Goal: Task Accomplishment & Management: Complete application form

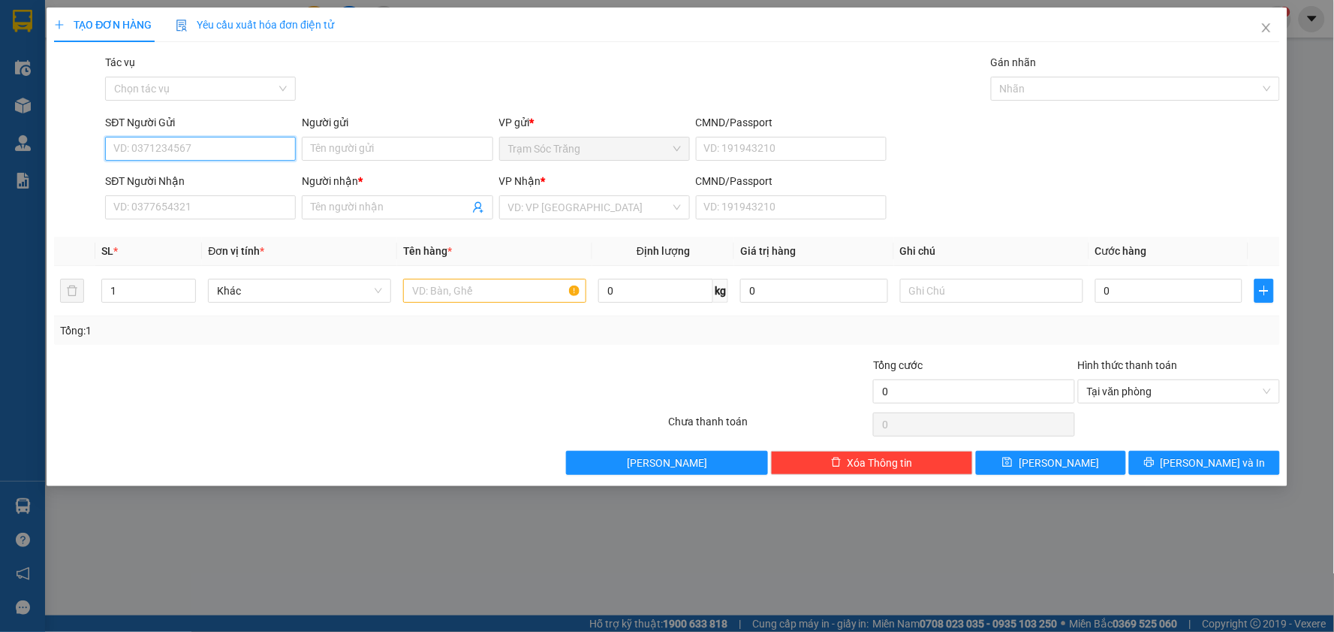
click at [216, 154] on input "SĐT Người Gửi" at bounding box center [200, 149] width 191 height 24
click at [188, 174] on div "0989709256 - TƯỚNG" at bounding box center [200, 178] width 173 height 17
type input "0989709256"
type input "TƯỚNG"
type input "0987131176"
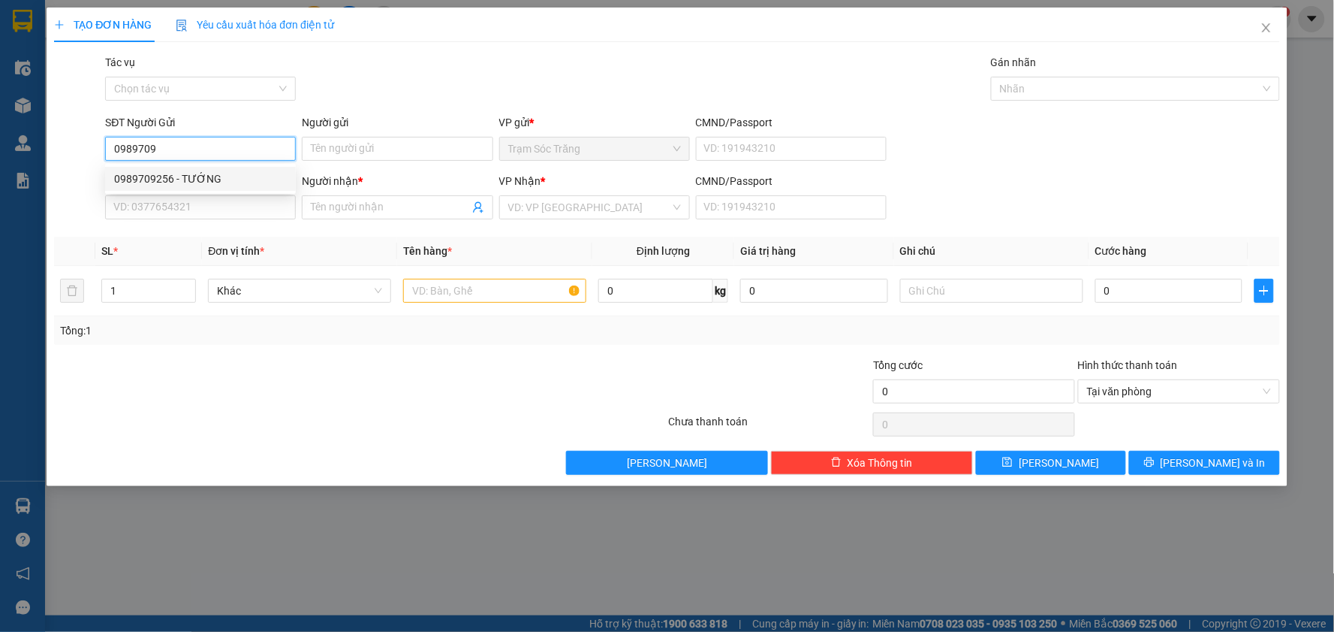
type input "TƯỚNG"
type input "70.000"
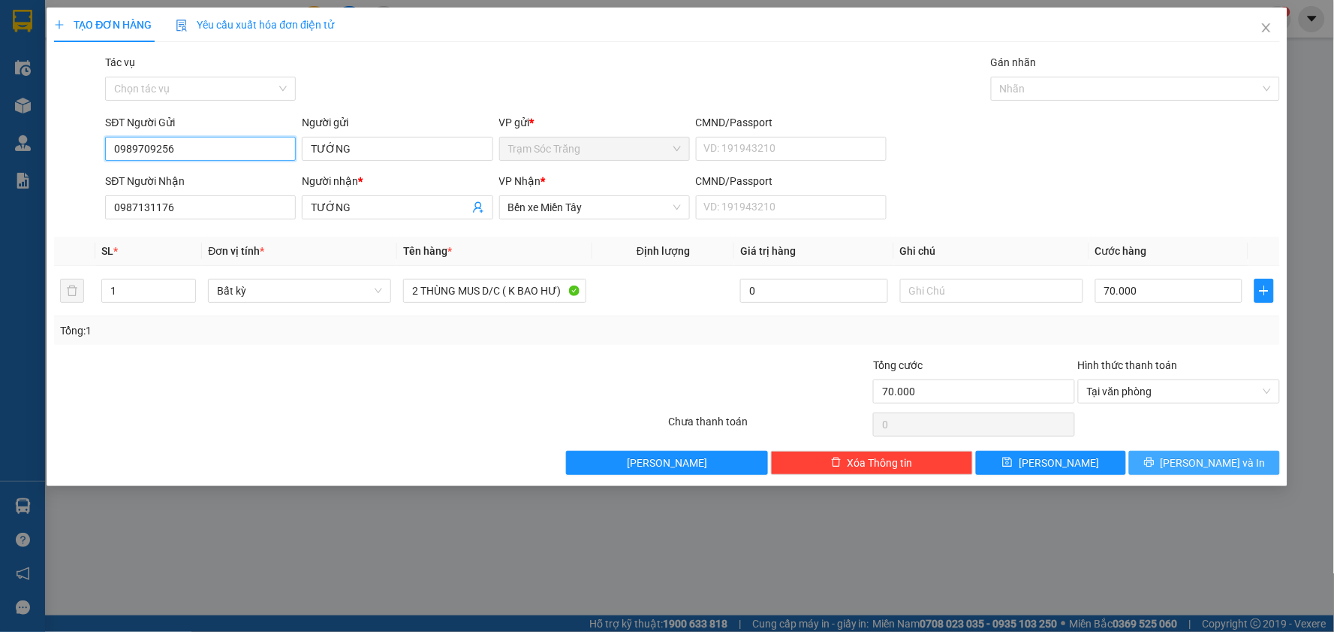
type input "0989709256"
click at [1226, 460] on span "[PERSON_NAME] và In" at bounding box center [1213, 462] width 105 height 17
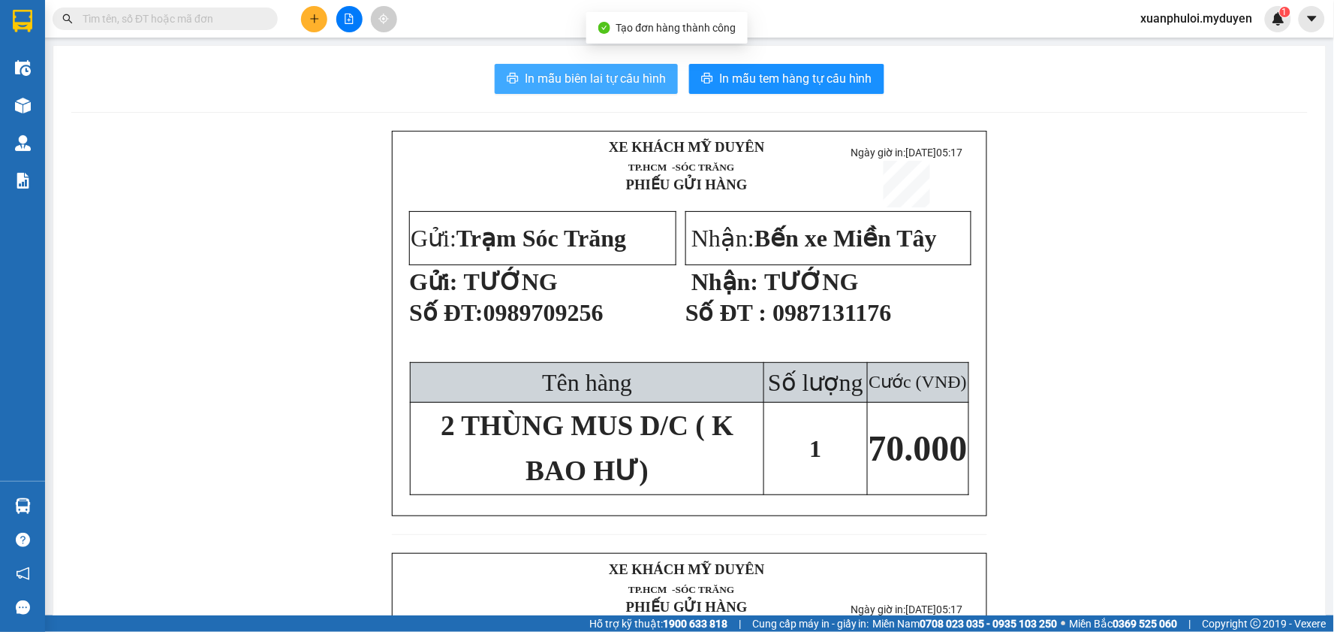
click at [624, 86] on span "In mẫu biên lai tự cấu hình" at bounding box center [595, 78] width 141 height 19
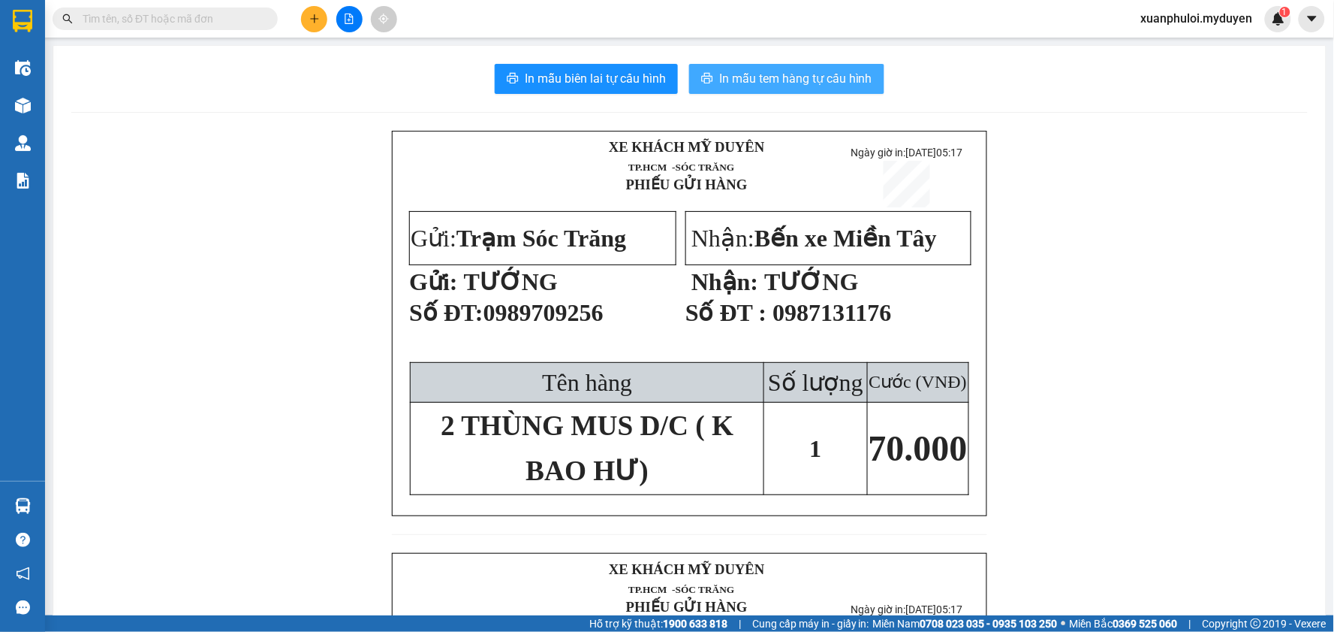
click at [760, 77] on span "In mẫu tem hàng tự cấu hình" at bounding box center [795, 78] width 153 height 19
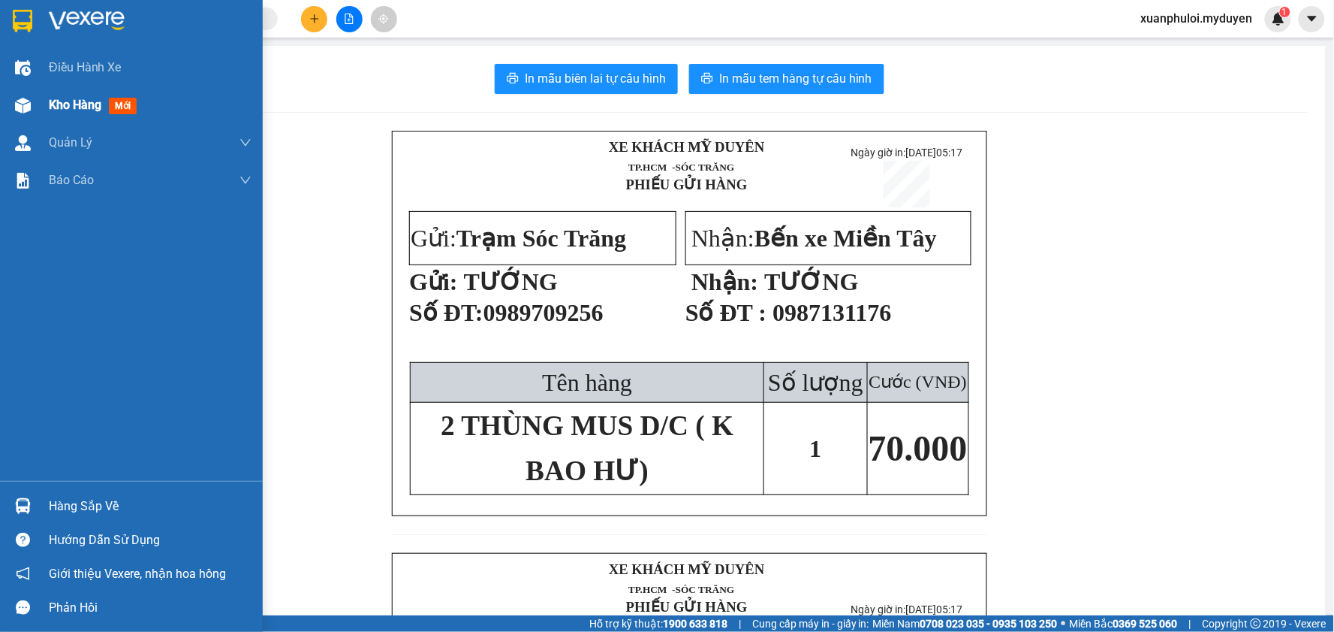
click at [86, 103] on span "Kho hàng" at bounding box center [75, 105] width 53 height 14
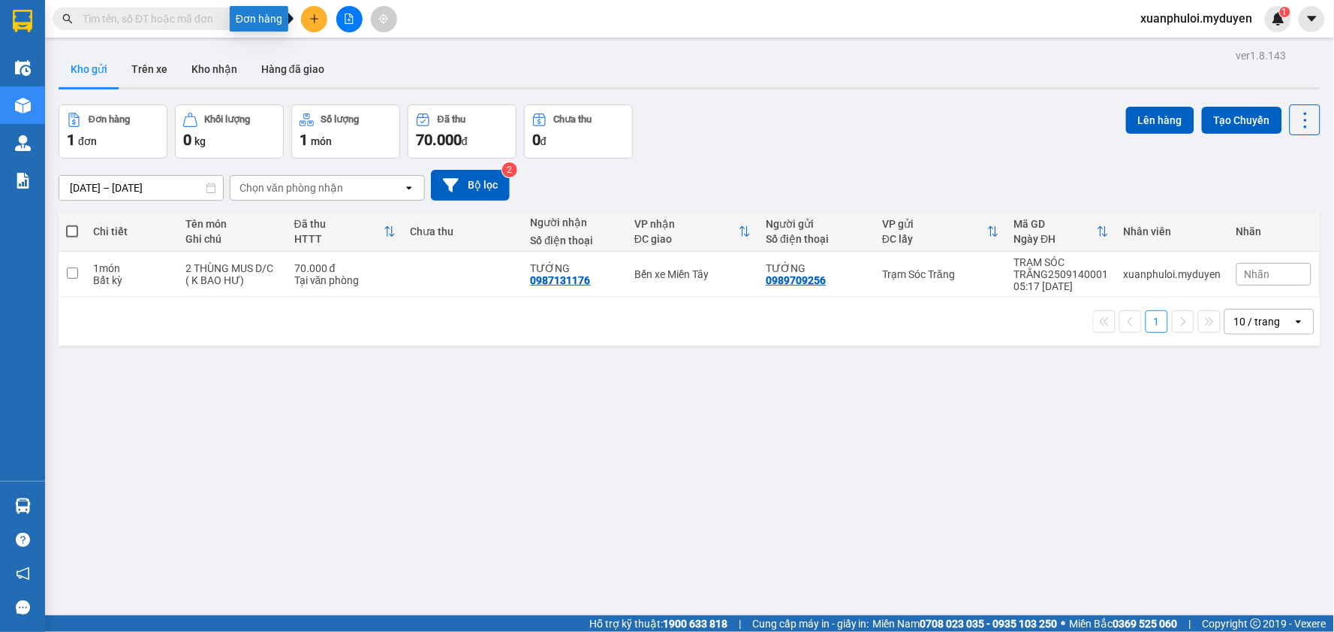
click at [316, 14] on icon "plus" at bounding box center [314, 19] width 11 height 11
click at [386, 61] on div "Tạo đơn hàng" at bounding box center [373, 56] width 65 height 17
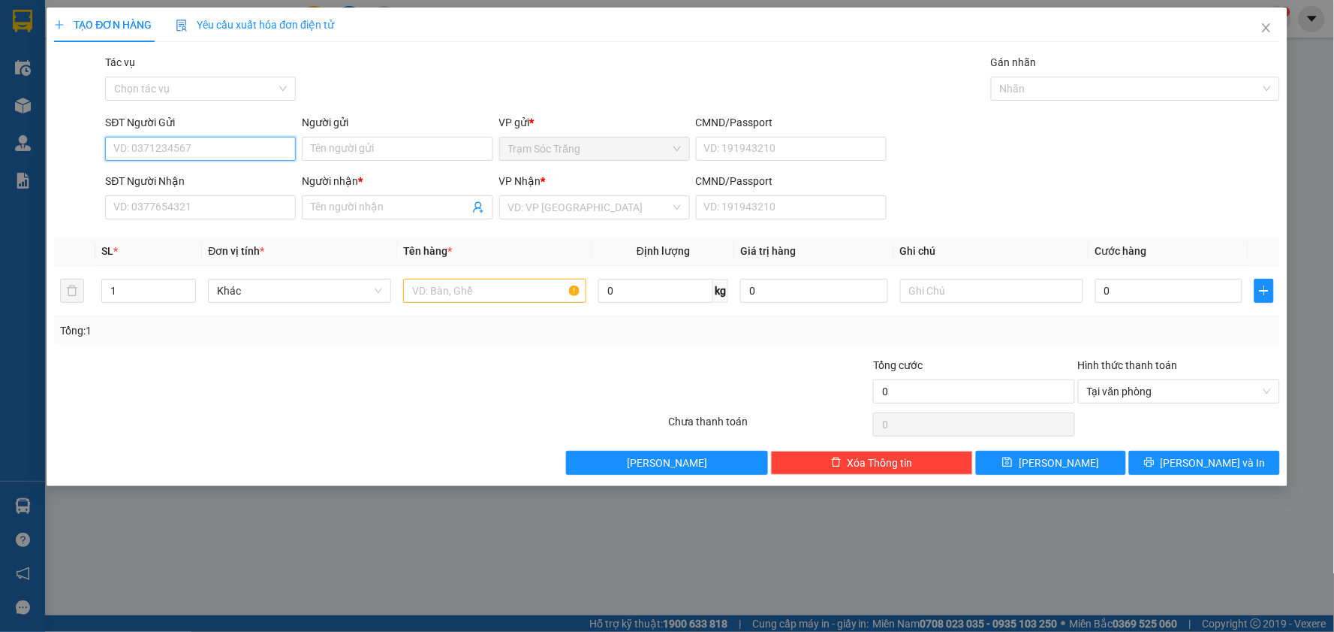
click at [200, 146] on input "SĐT Người Gửi" at bounding box center [200, 149] width 191 height 24
type input "0963629662"
click at [216, 181] on div "0963629662 - A VŨ" at bounding box center [200, 178] width 173 height 17
type input "A VŨ"
type input "0932129183"
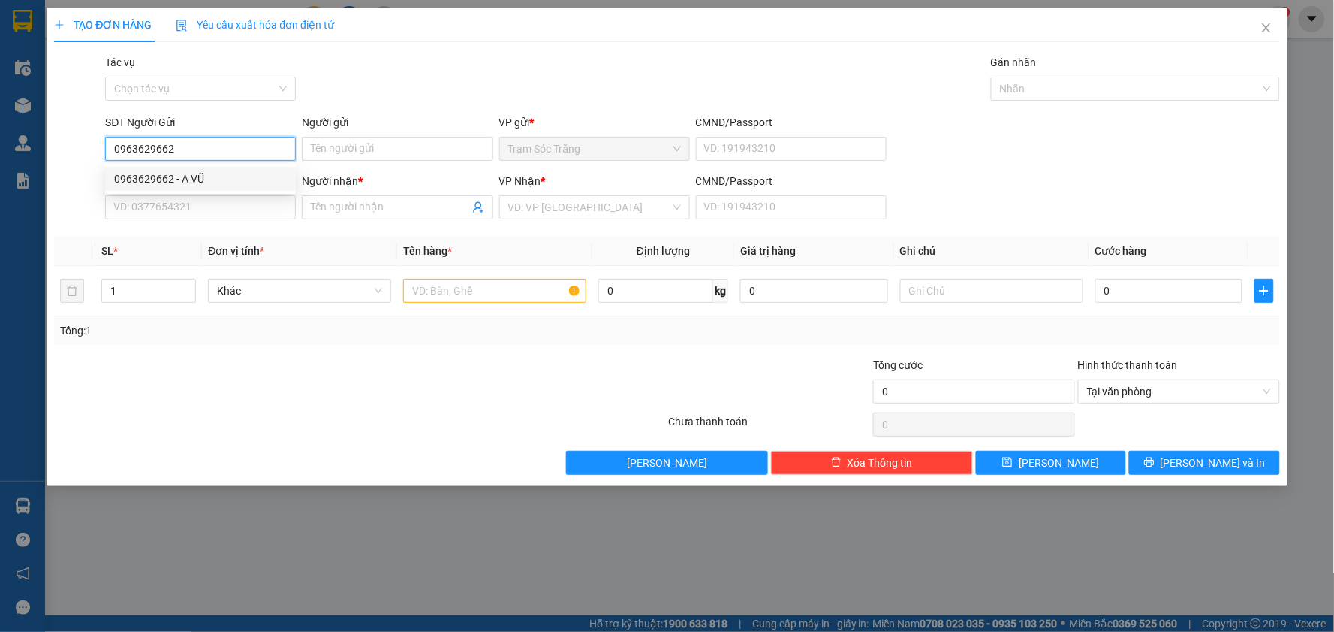
type input "ẨN"
type input "140.000"
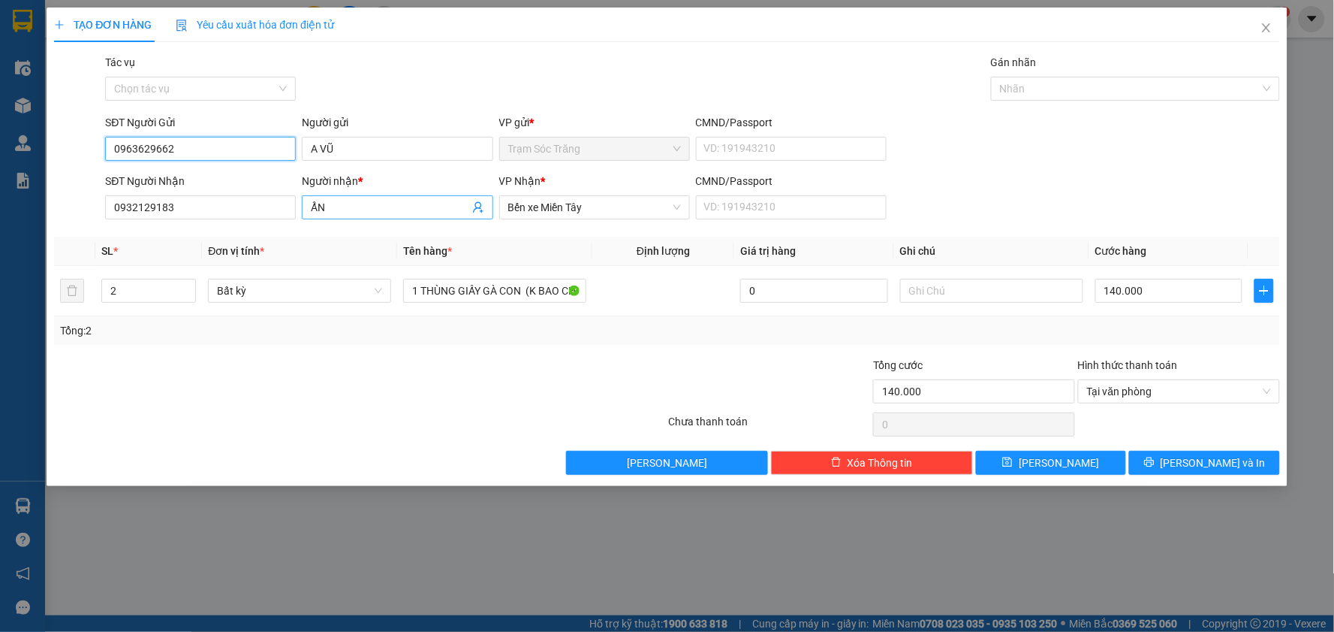
type input "0963629662"
click at [374, 204] on input "ẨN" at bounding box center [390, 207] width 158 height 17
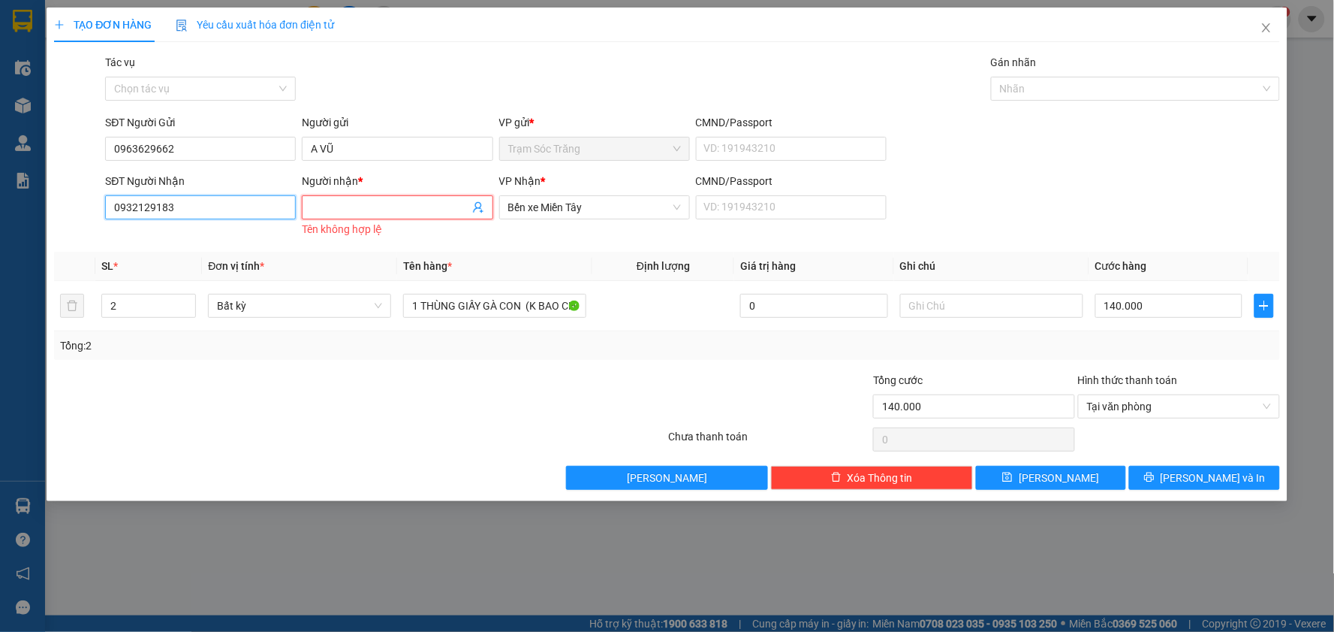
click at [238, 215] on input "0932129183" at bounding box center [200, 207] width 191 height 24
click at [195, 279] on div "0907944122 - HÙNG" at bounding box center [200, 285] width 173 height 17
type input "0907944122"
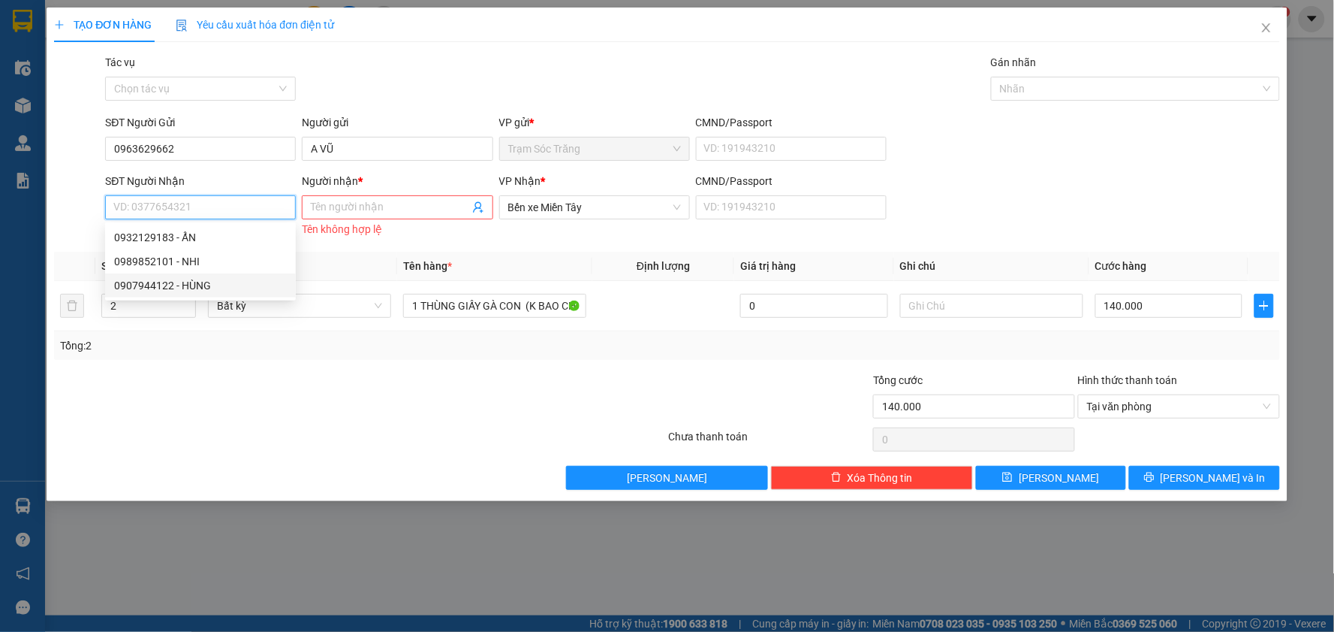
type input "HÙNG"
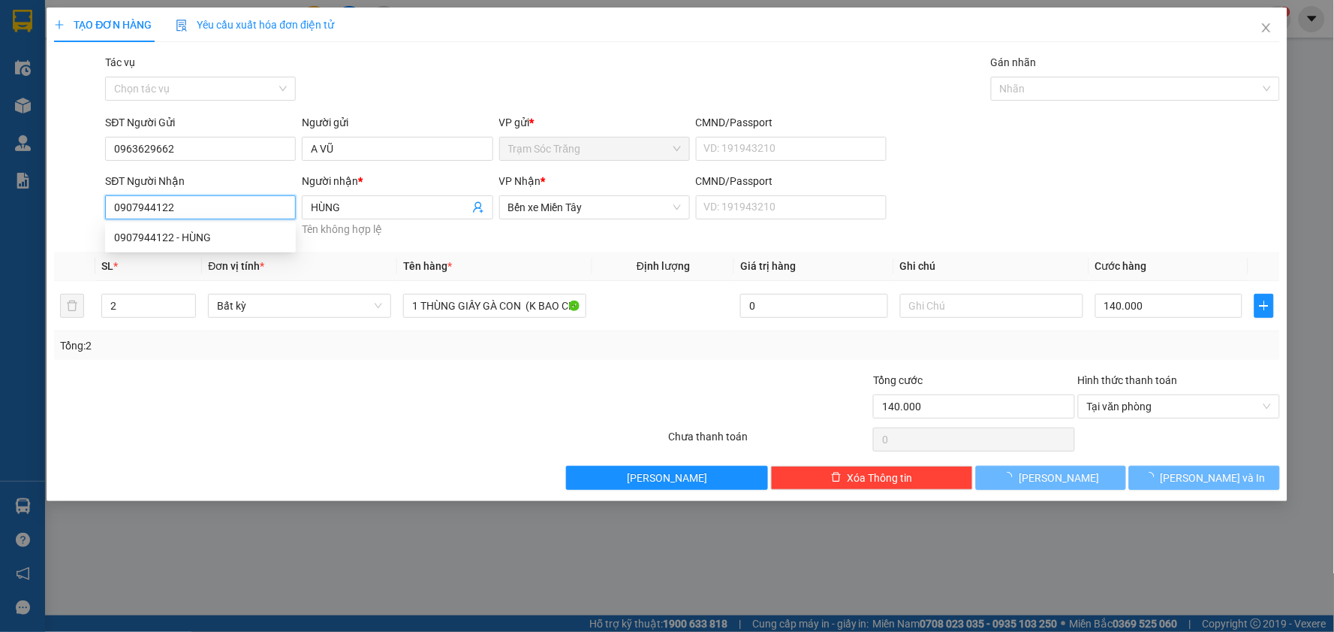
type input "30.000"
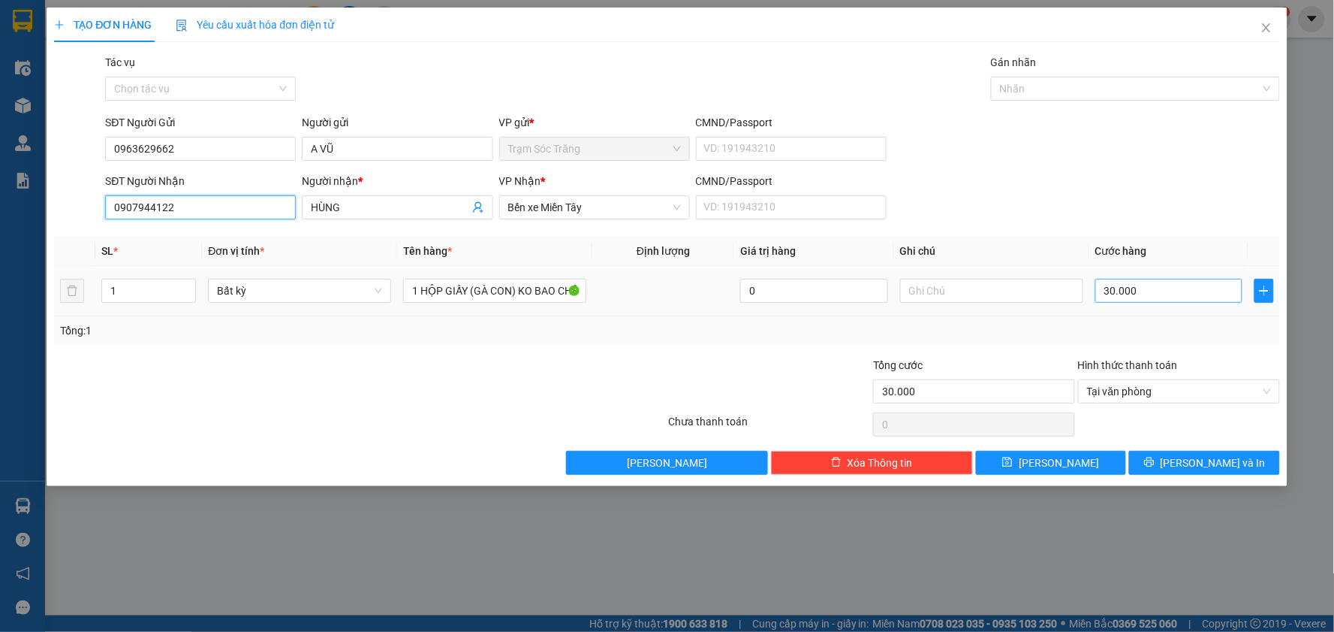
type input "0907944122"
click at [1153, 290] on input "30.000" at bounding box center [1170, 291] width 148 height 24
type input "4"
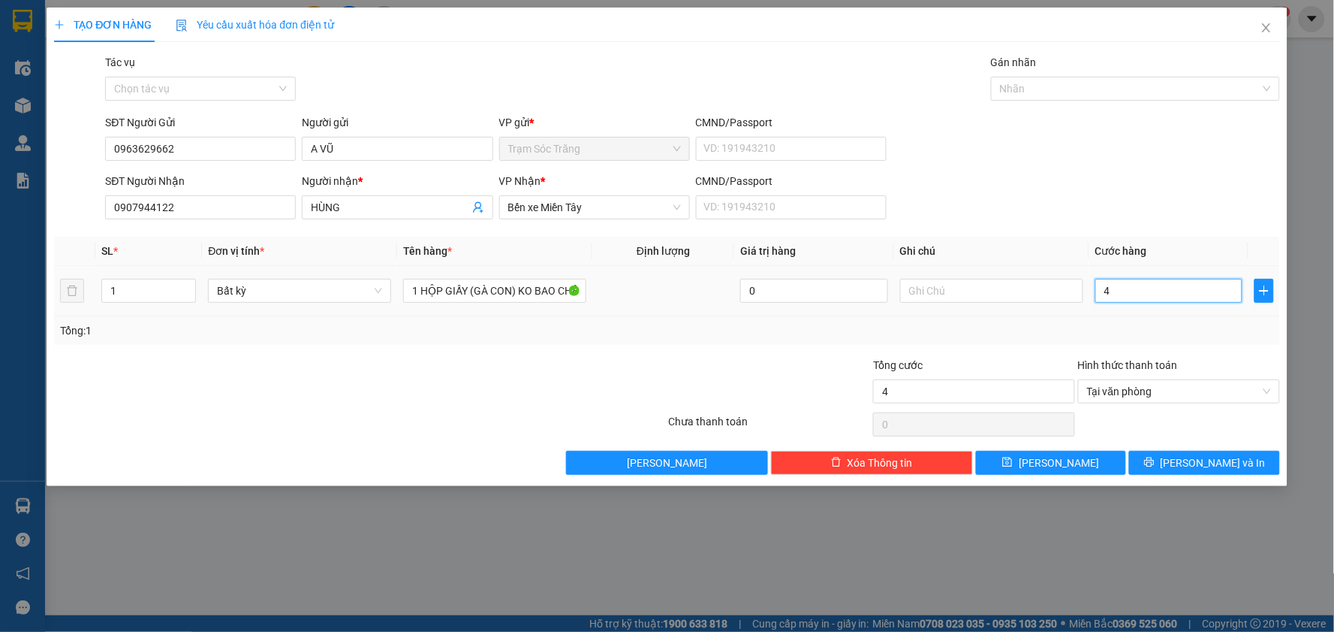
type input "40"
type input "400"
type input "4.000"
type input "40.000"
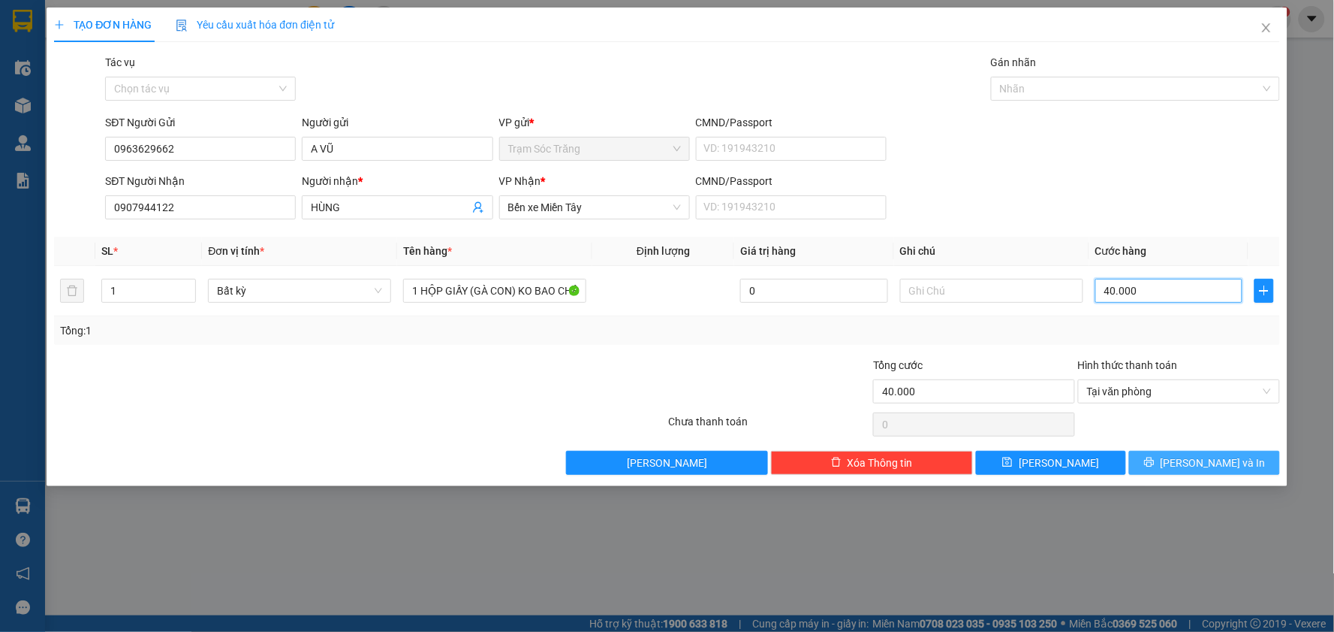
type input "40.000"
click at [1202, 468] on span "[PERSON_NAME] và In" at bounding box center [1213, 462] width 105 height 17
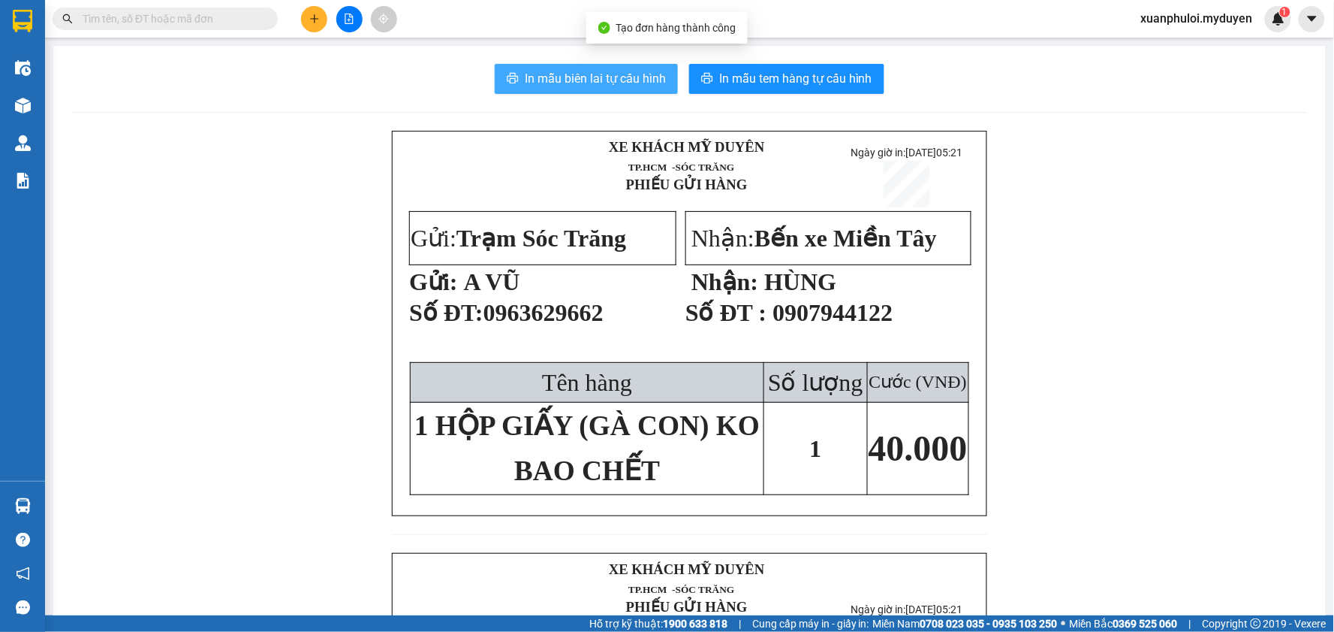
click at [631, 79] on span "In mẫu biên lai tự cấu hình" at bounding box center [595, 78] width 141 height 19
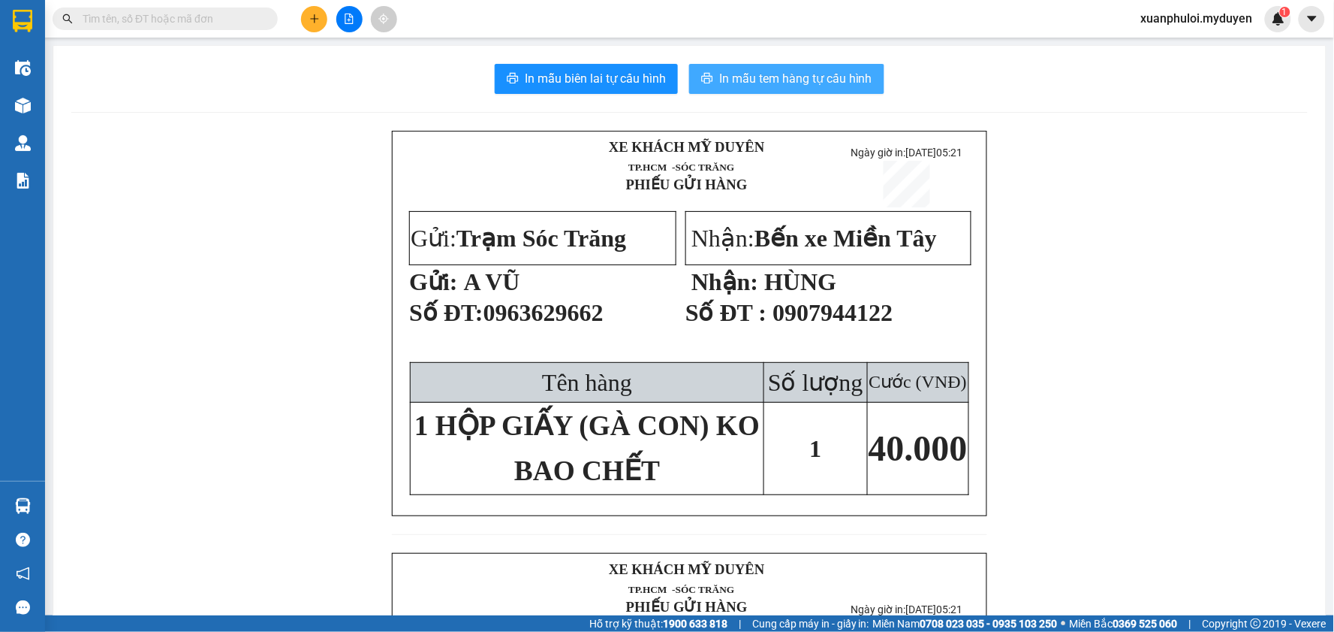
click at [776, 75] on span "In mẫu tem hàng tự cấu hình" at bounding box center [795, 78] width 153 height 19
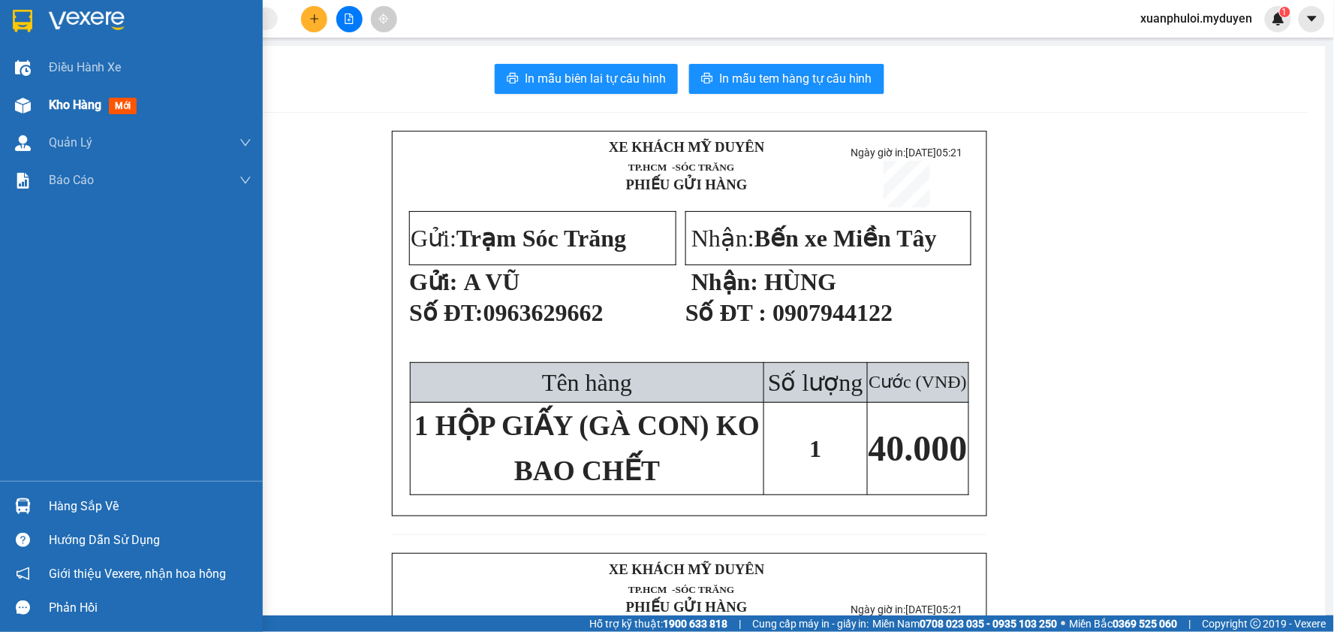
click at [64, 104] on span "Kho hàng" at bounding box center [75, 105] width 53 height 14
